Goal: Transaction & Acquisition: Book appointment/travel/reservation

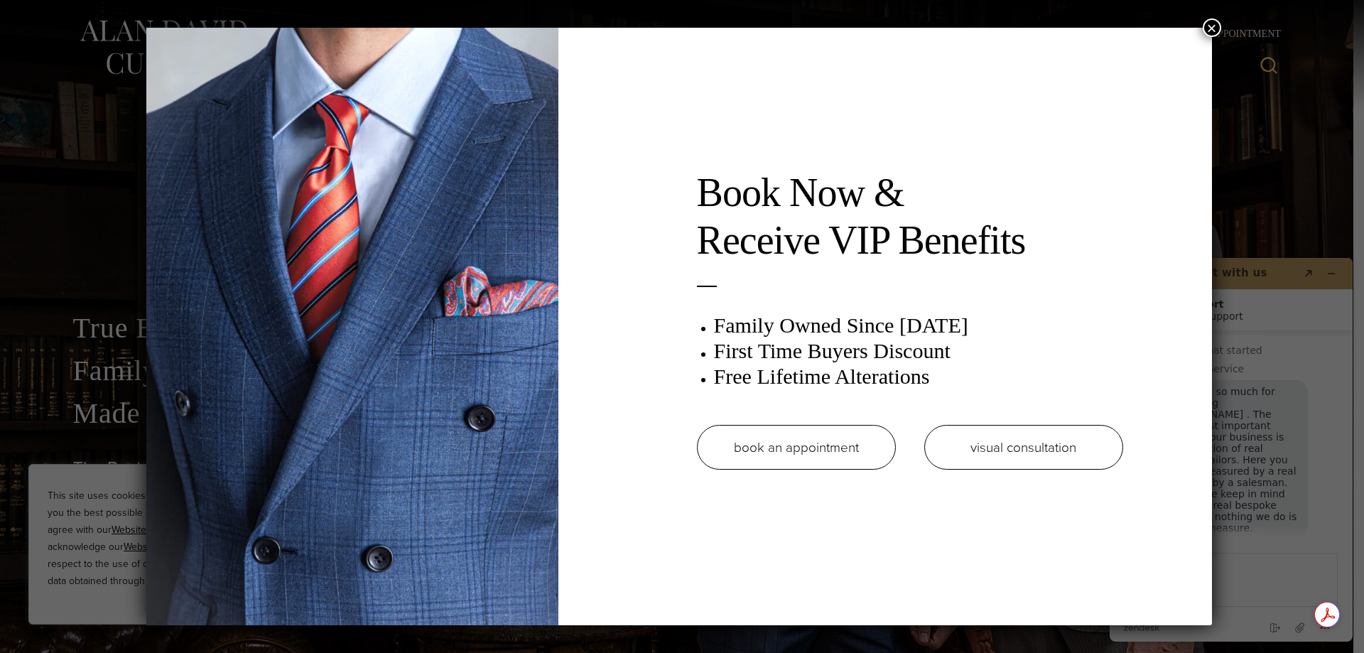
click at [800, 449] on link "book an appointment" at bounding box center [796, 447] width 199 height 45
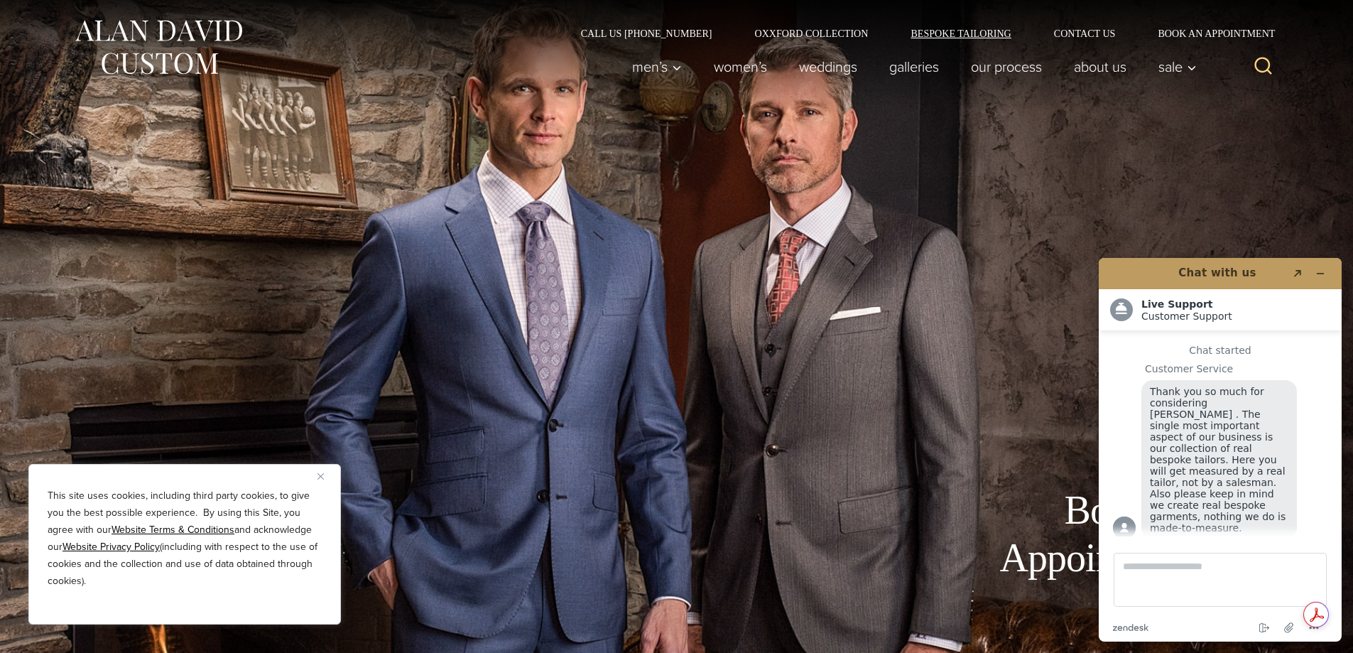
click at [958, 30] on link "Bespoke Tailoring" at bounding box center [960, 33] width 143 height 10
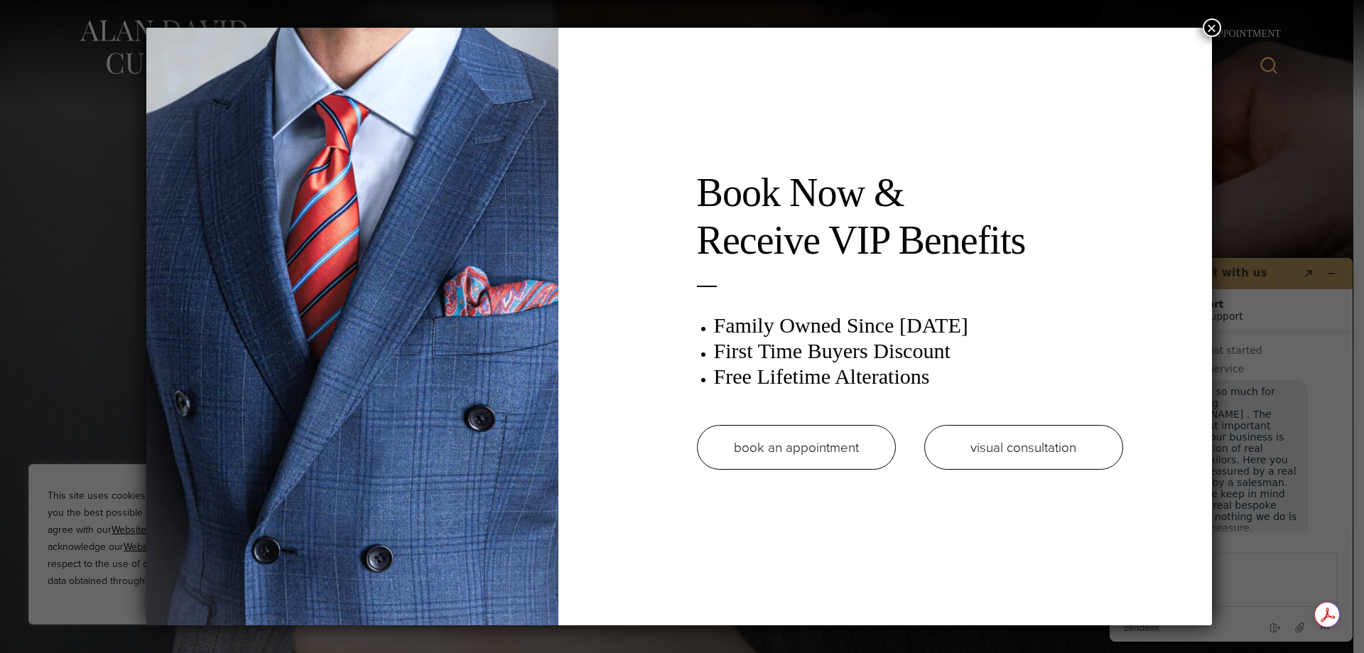
click at [728, 449] on link "book an appointment" at bounding box center [796, 447] width 199 height 45
